Goal: Navigation & Orientation: Find specific page/section

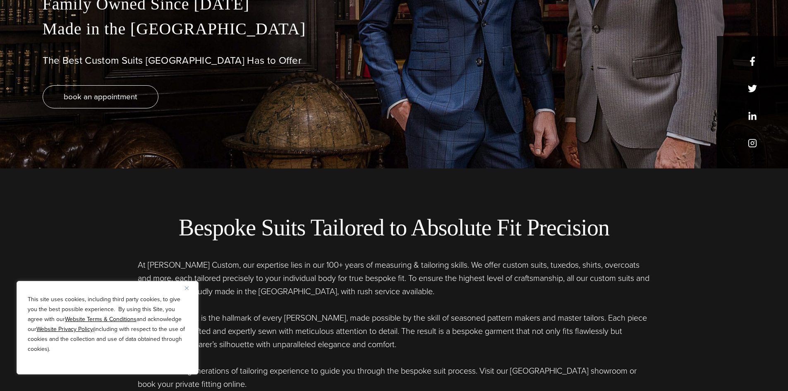
scroll to position [331, 0]
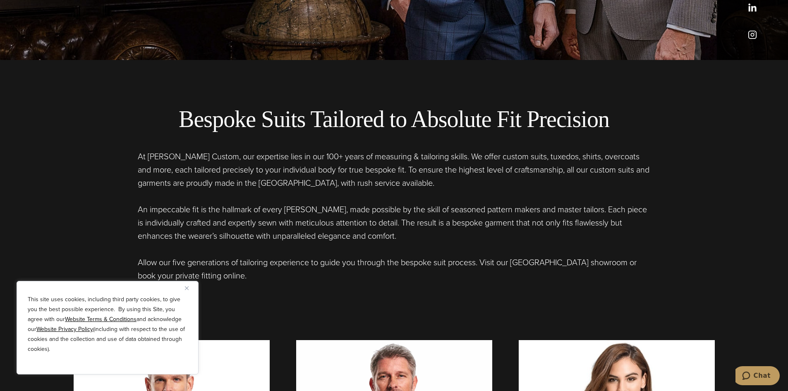
click at [186, 288] on img "Close" at bounding box center [187, 288] width 4 height 4
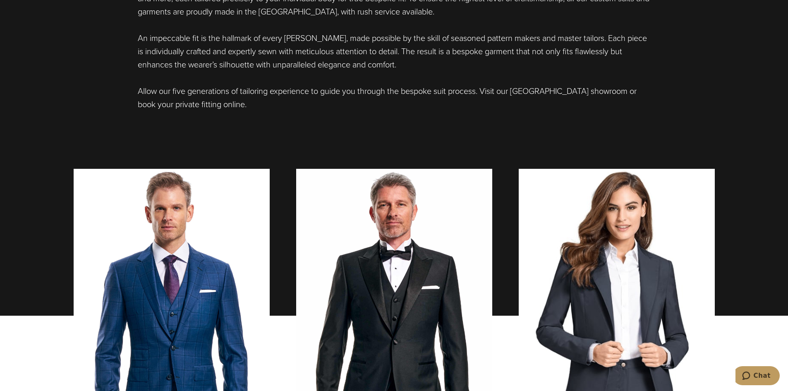
scroll to position [662, 0]
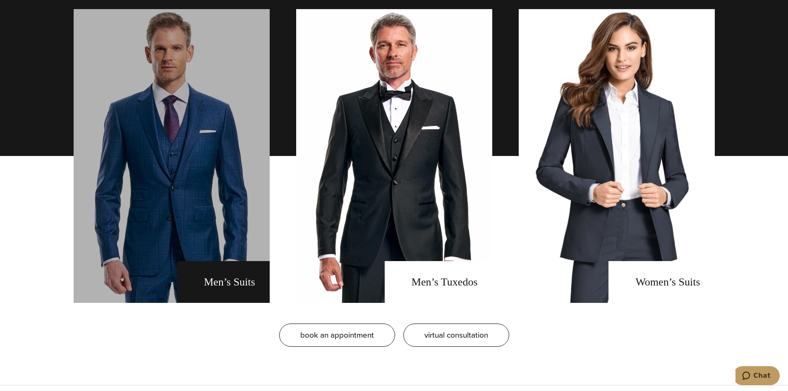
click at [221, 236] on link "men's suits" at bounding box center [172, 156] width 196 height 294
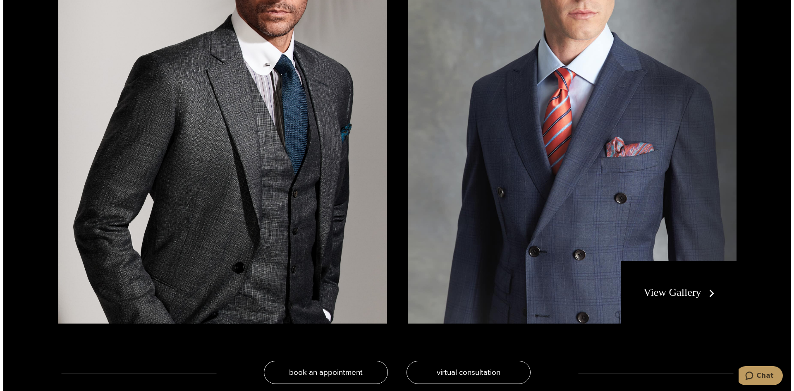
scroll to position [1903, 0]
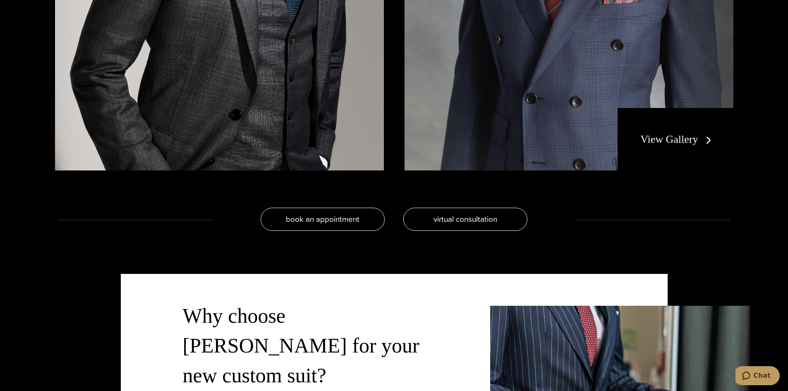
click at [461, 203] on div "book an appointment virtual consultation" at bounding box center [394, 211] width 678 height 41
click at [667, 143] on link "View Gallery" at bounding box center [677, 139] width 74 height 12
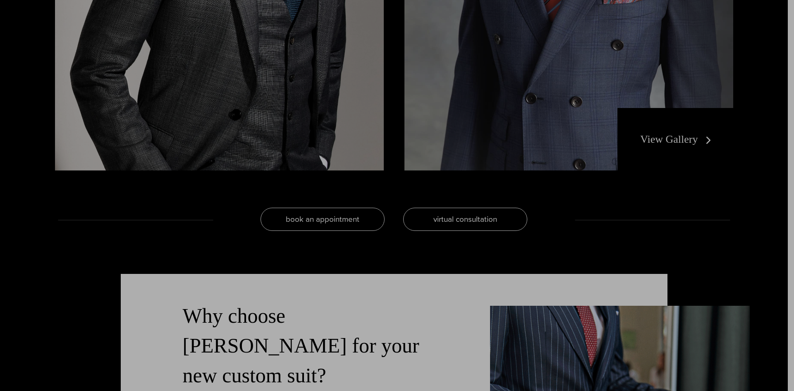
scroll to position [0, 0]
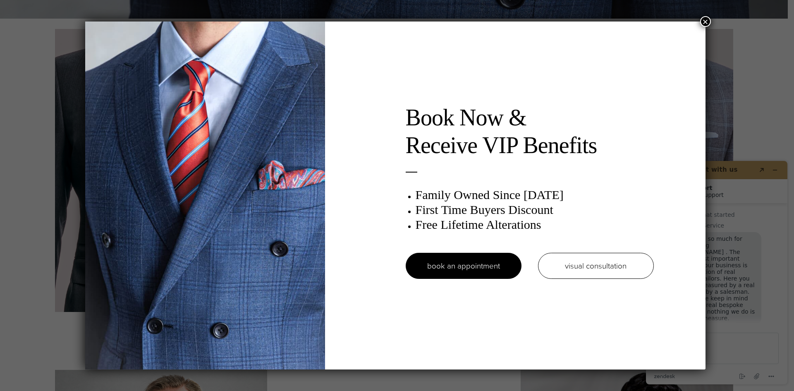
click at [703, 22] on button "×" at bounding box center [705, 21] width 11 height 11
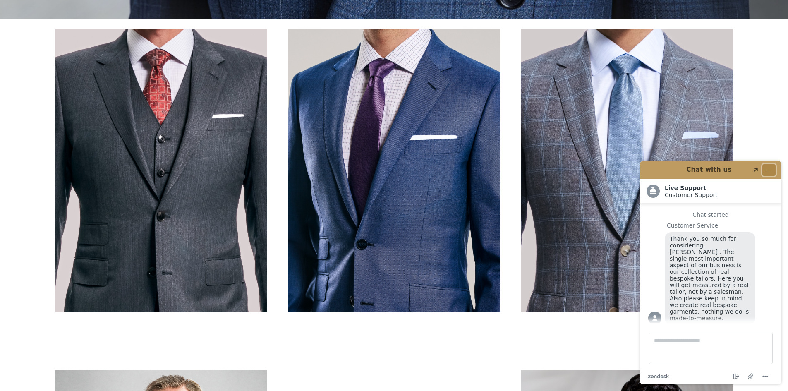
click at [771, 166] on button "Minimize widget" at bounding box center [768, 170] width 13 height 12
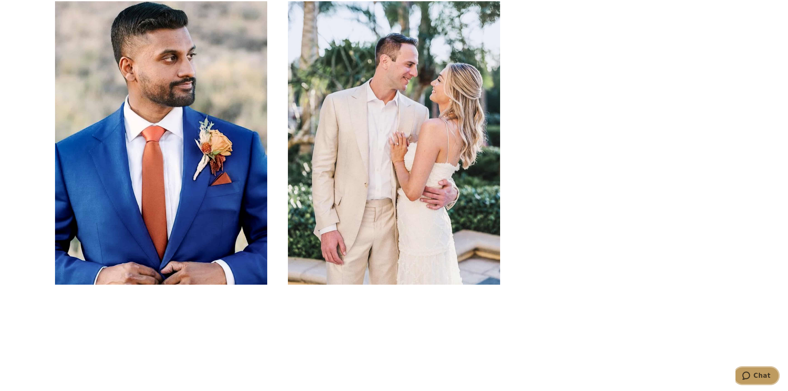
scroll to position [1862, 0]
